Goal: Find specific page/section: Find specific page/section

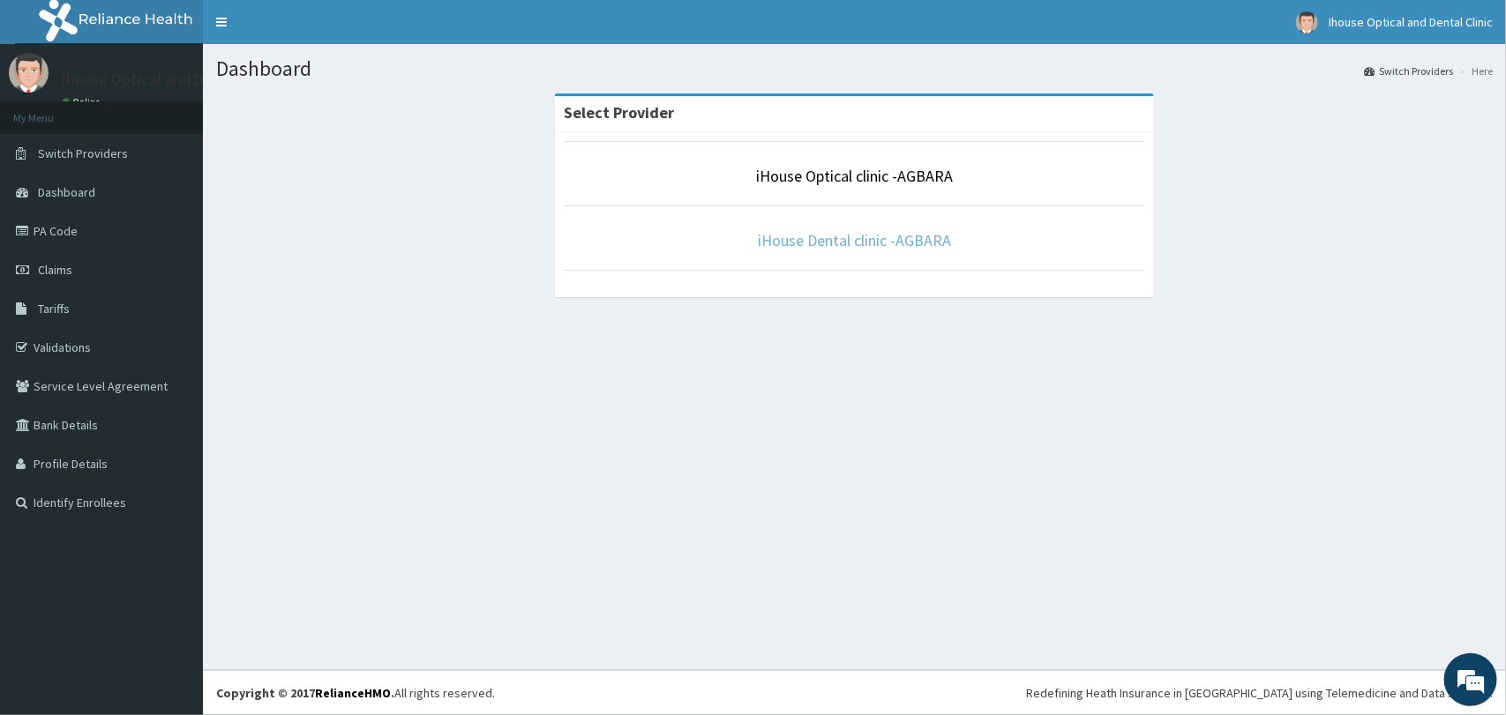
click at [901, 243] on link "iHouse Dental clinic -AGBARA" at bounding box center [854, 240] width 193 height 20
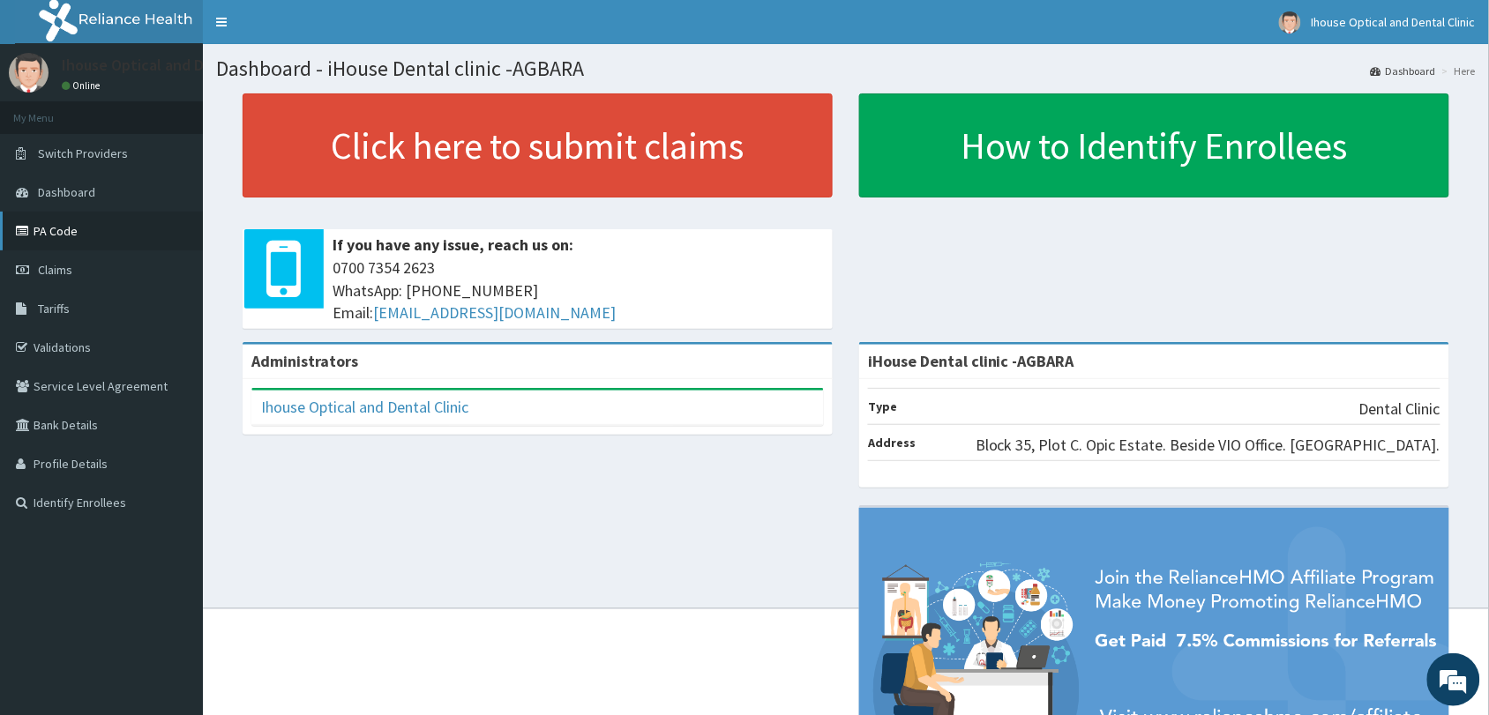
click at [90, 235] on link "PA Code" at bounding box center [101, 231] width 203 height 39
